Goal: Task Accomplishment & Management: Manage account settings

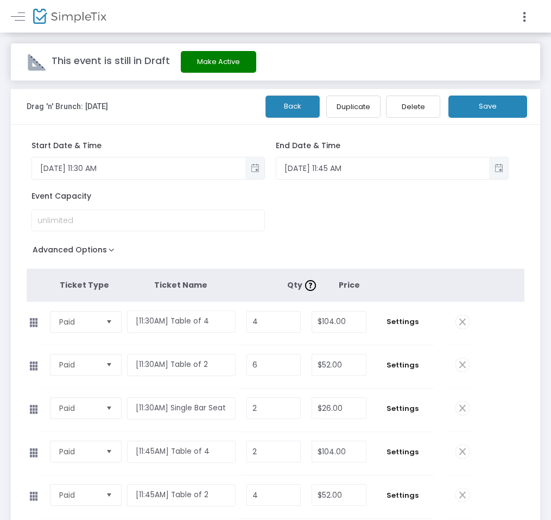
click at [273, 113] on button "Back" at bounding box center [292, 107] width 54 height 22
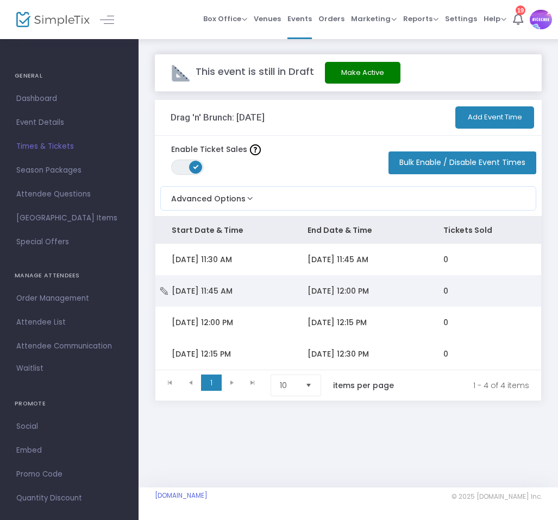
click at [351, 294] on span "[DATE] 12:00 PM" at bounding box center [337, 291] width 61 height 11
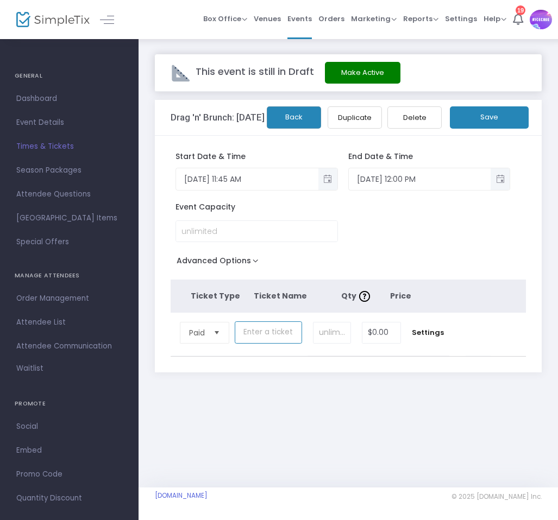
click at [271, 339] on input "text" at bounding box center [268, 332] width 67 height 22
paste input "[11:45AM] Table of 4"
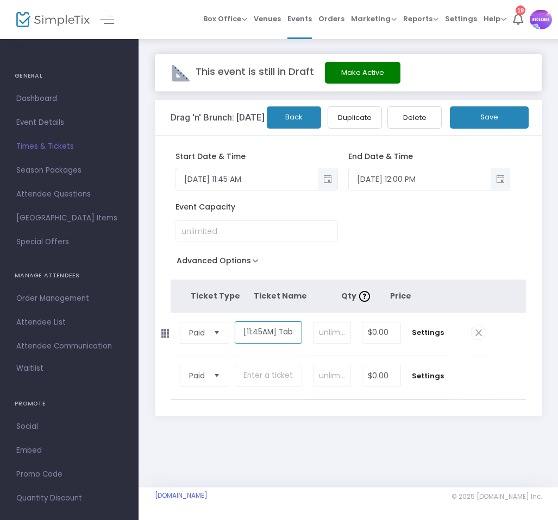
drag, startPoint x: 264, startPoint y: 334, endPoint x: 199, endPoint y: 330, distance: 65.3
click at [199, 330] on tr "Paid Required. [11:45AM] Table of 4 Required. Required. $0.00 Required. Settings" at bounding box center [330, 334] width 320 height 43
click at [260, 330] on input "[11:45AM] Table of 4" at bounding box center [268, 332] width 67 height 22
type input "[11:45AM] Table of 4"
click at [331, 334] on input at bounding box center [331, 333] width 37 height 21
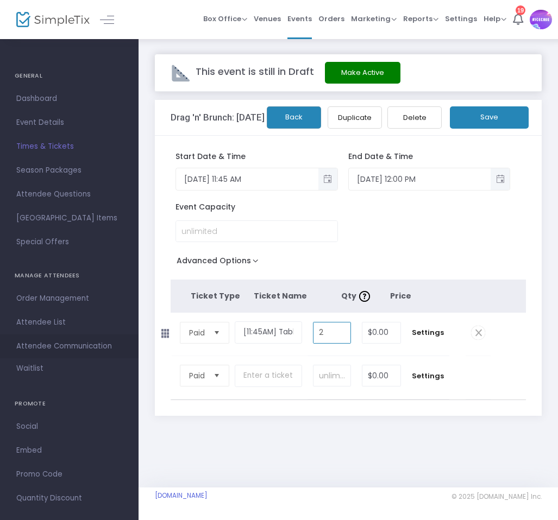
type input "2"
click at [264, 369] on input "text" at bounding box center [268, 376] width 67 height 22
paste input "[11:45AM] Table of 2"
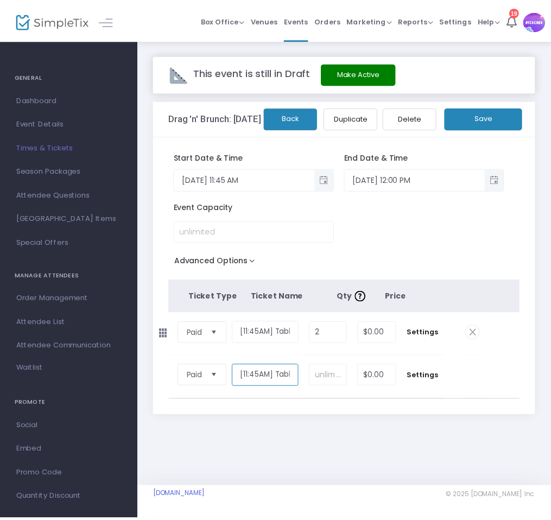
scroll to position [0, 24]
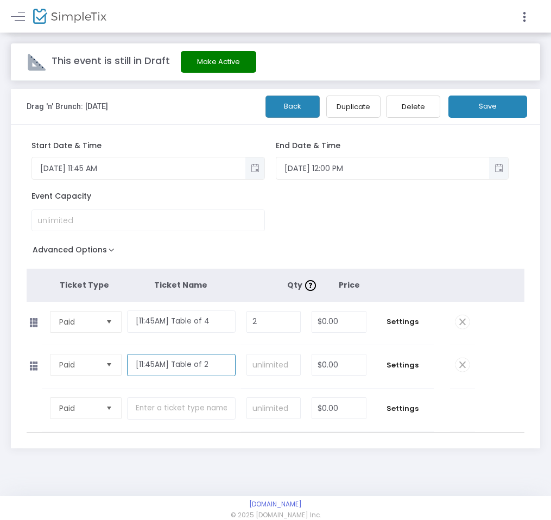
type input "[11:45AM] Table of 2"
click at [300, 375] on input at bounding box center [273, 365] width 53 height 21
type input "4"
click at [366, 332] on input "$0.00" at bounding box center [339, 322] width 54 height 21
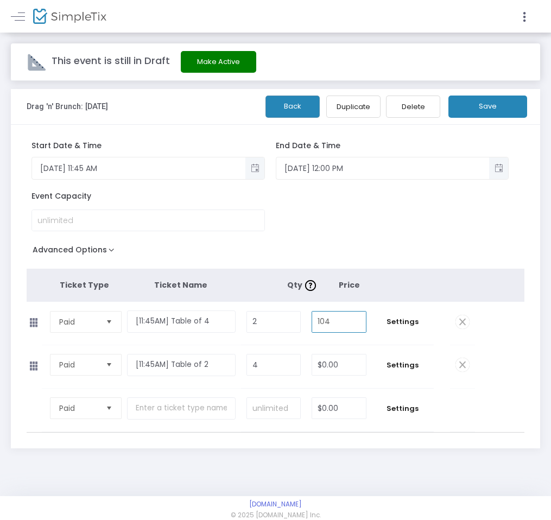
type input "104"
click at [366, 372] on input "$0.00" at bounding box center [339, 365] width 54 height 21
type input "52"
click at [500, 384] on tbody "Paid Required. [11:45AM] Table of 2 Required. 4 Required. 52 Required. Settings…" at bounding box center [276, 366] width 498 height 43
click at [236, 418] on input "text" at bounding box center [181, 408] width 109 height 22
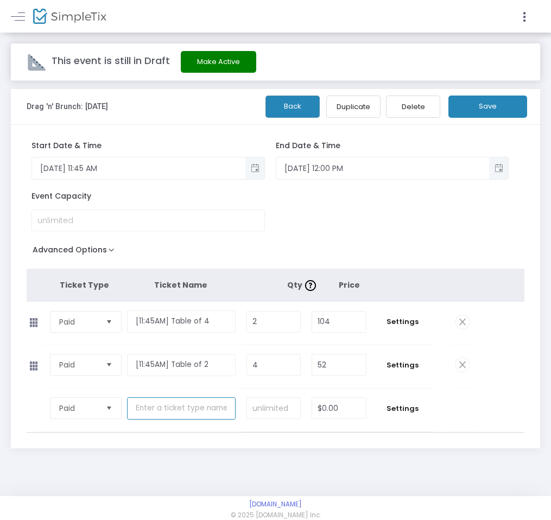
paste input "[11:45AM] Table of 6"
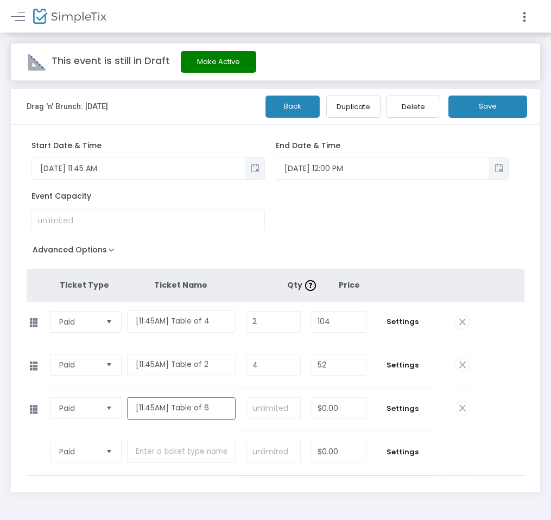
type input "[11:45AM] Table of 6"
click at [300, 418] on input at bounding box center [273, 408] width 53 height 21
type input "1"
click at [366, 419] on input "$0.00" at bounding box center [339, 408] width 54 height 21
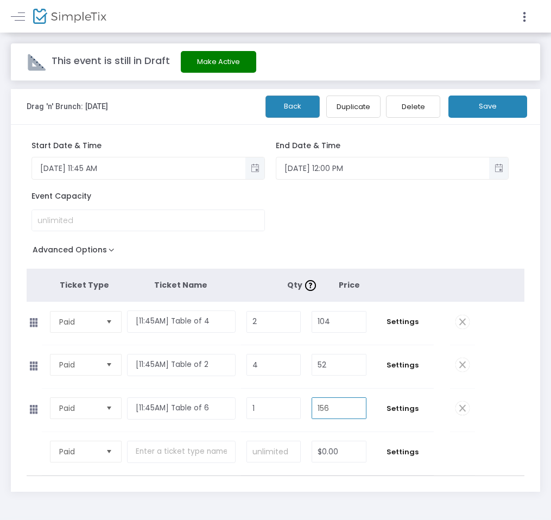
type input "156"
click at [236, 461] on input "text" at bounding box center [181, 452] width 109 height 22
paste input "[11:45AM] Single Bar Seat"
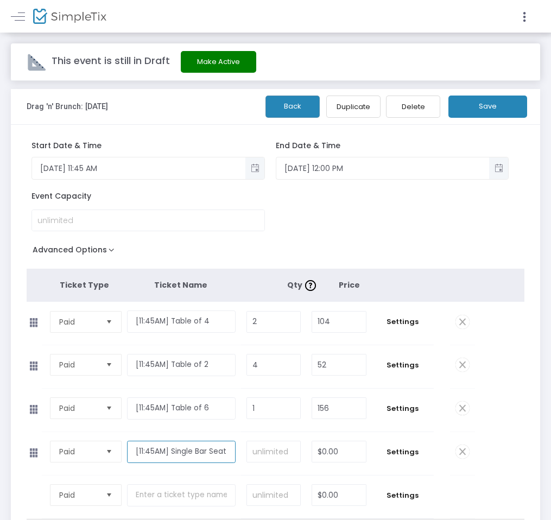
type input "[11:45AM] Single Bar Seat"
click at [300, 458] on input at bounding box center [273, 451] width 53 height 21
type input "2"
click at [366, 462] on input "$0.00" at bounding box center [339, 451] width 54 height 21
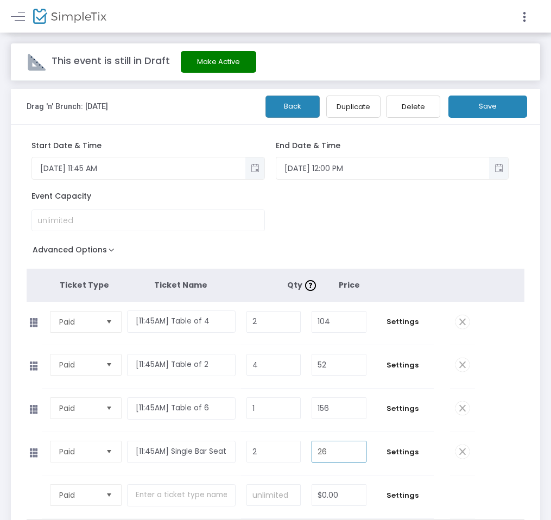
type input "26"
click at [495, 427] on tbody "Paid Required. [11:45AM] Table of 6 Required. 1 Required. 156 Required. Setting…" at bounding box center [276, 410] width 498 height 43
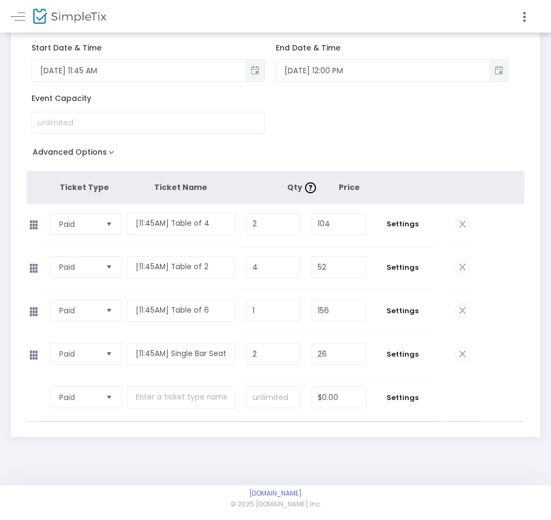
scroll to position [112, 0]
click at [427, 220] on span "Settings" at bounding box center [402, 224] width 51 height 11
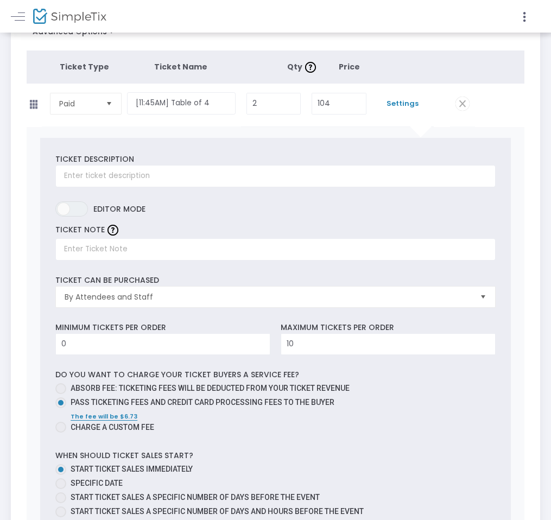
scroll to position [216, 0]
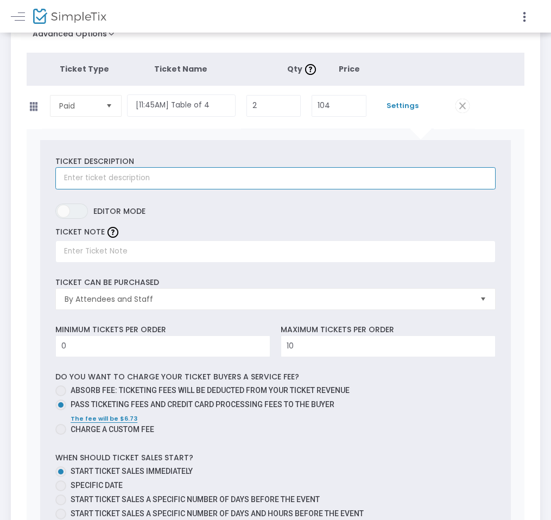
click at [249, 183] on input "text" at bounding box center [275, 178] width 440 height 22
type input "T"
type input "P"
click at [313, 187] on input "This table is for the 11:45AM Seating. Please" at bounding box center [275, 178] width 440 height 22
click at [376, 189] on input "This table is for the 11:45AM seating. Please" at bounding box center [275, 178] width 440 height 22
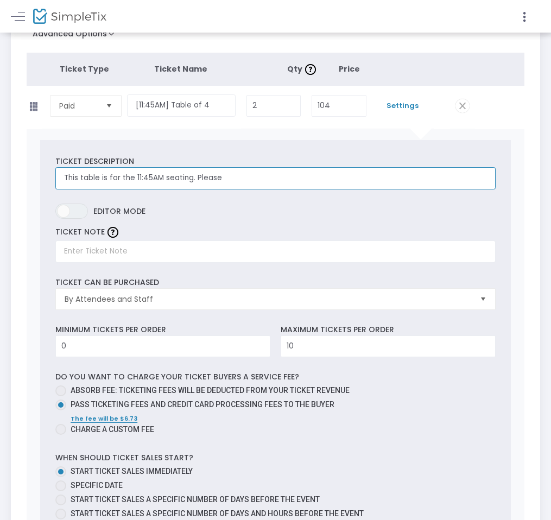
scroll to position [0, 0]
drag, startPoint x: 334, startPoint y: 189, endPoint x: 176, endPoint y: 187, distance: 157.5
click at [176, 187] on div "Ticket Description This table is for the 11:45AM seating. Please Required. ON O…" at bounding box center [276, 452] width 498 height 646
type input "Seating for this table is . Please"
